Goal: Find specific page/section: Find specific page/section

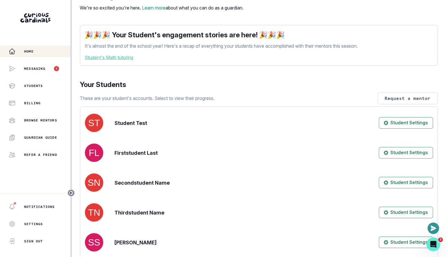
scroll to position [27, 0]
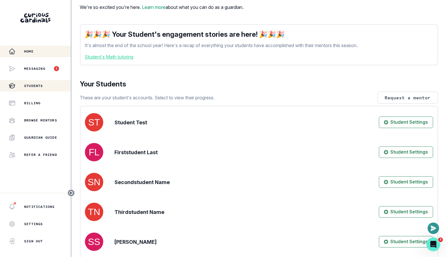
click at [43, 83] on div "Students" at bounding box center [40, 85] width 62 height 7
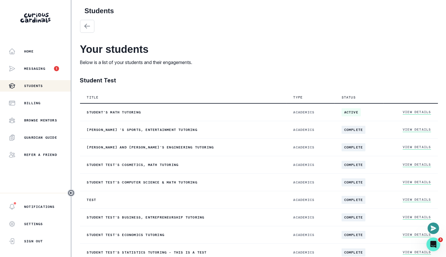
click at [175, 77] on div "Student Test" at bounding box center [259, 81] width 358 height 11
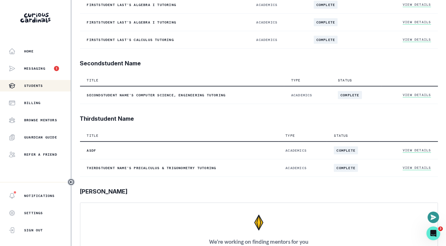
scroll to position [877, 0]
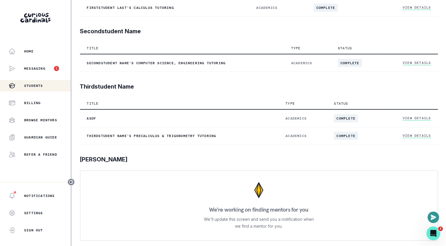
click at [199, 106] on th "Title" at bounding box center [179, 104] width 199 height 12
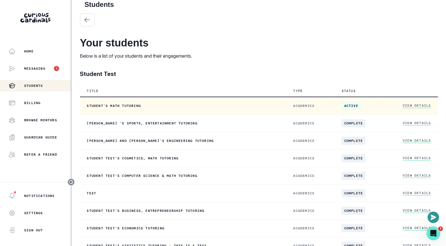
click at [200, 111] on td "Student's Math tutoring" at bounding box center [183, 106] width 206 height 18
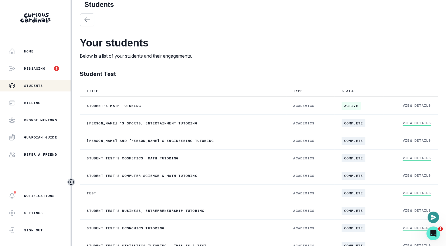
click at [194, 96] on th "Title" at bounding box center [183, 91] width 206 height 12
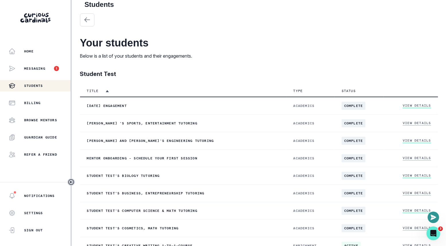
click at [109, 92] on icon "sorted ascending" at bounding box center [107, 90] width 3 height 3
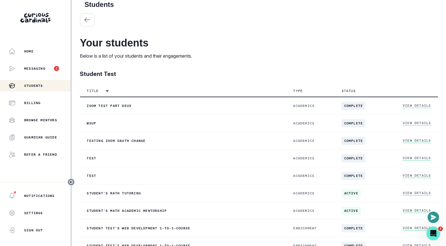
click at [206, 73] on div "Student Test" at bounding box center [259, 75] width 358 height 11
